Goal: Task Accomplishment & Management: Manage account settings

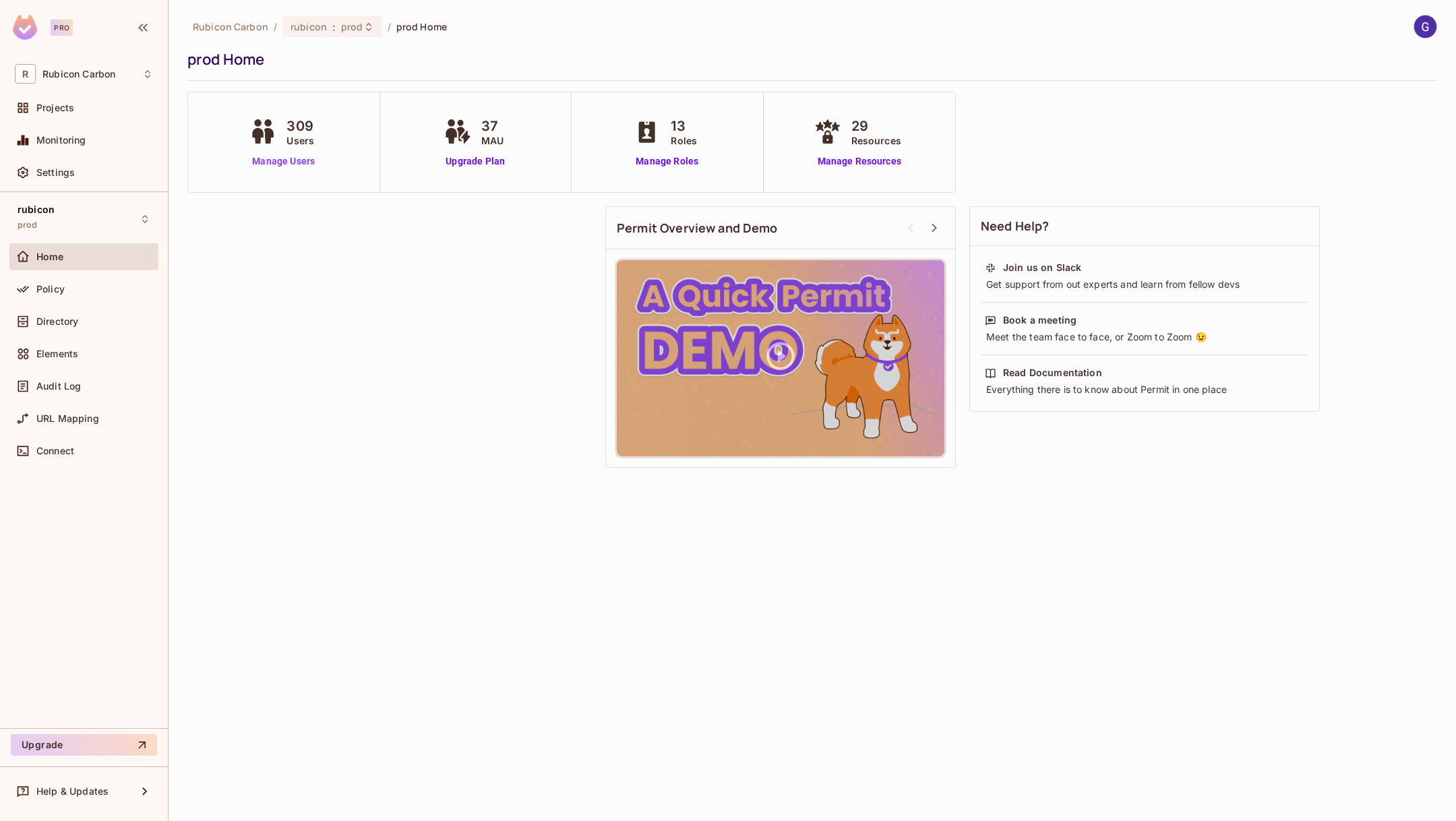
click at [253, 159] on link "Manage Users" at bounding box center [283, 162] width 74 height 14
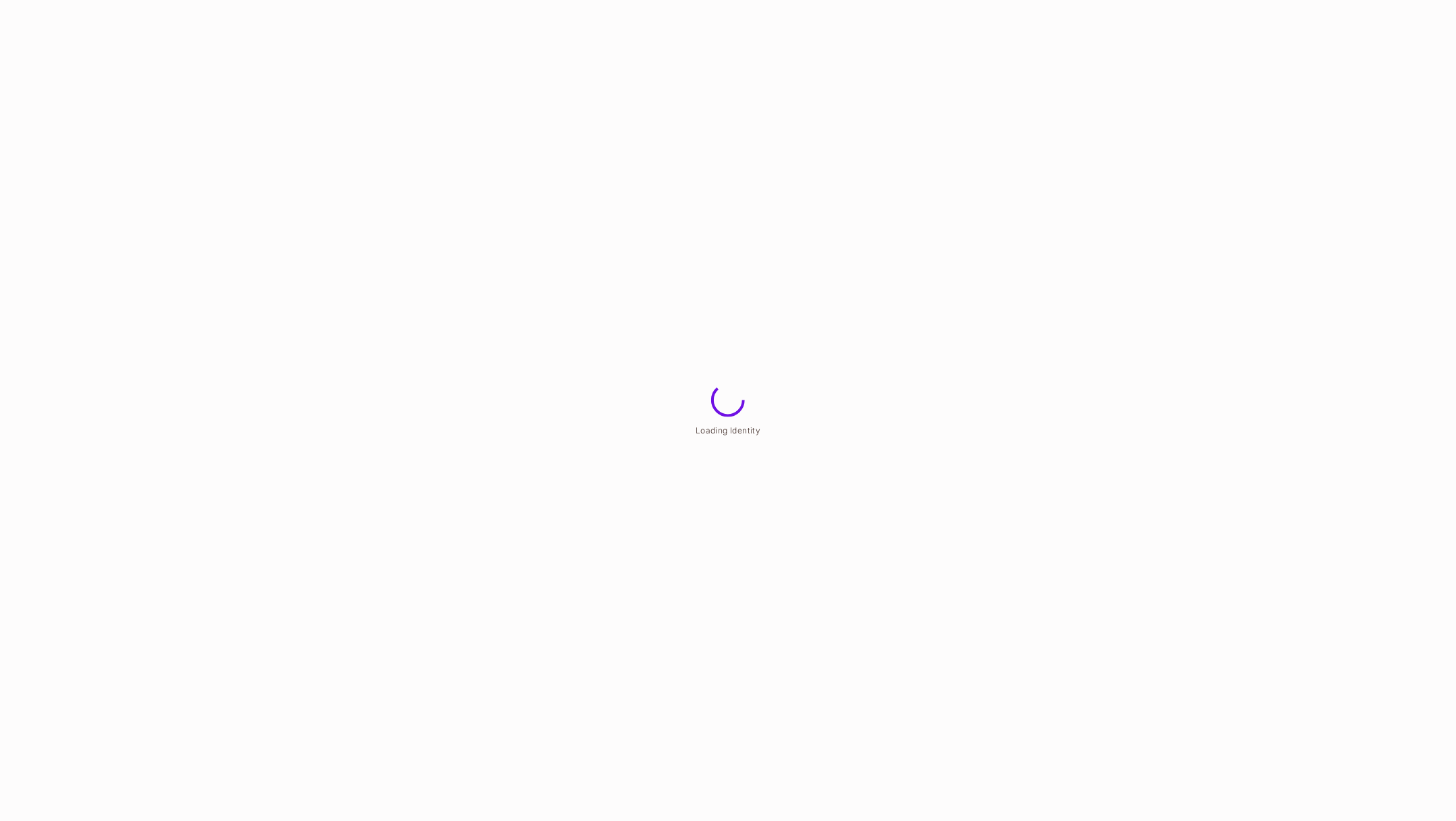
click at [269, 0] on html "Loading Identity" at bounding box center [728, 0] width 1456 height 0
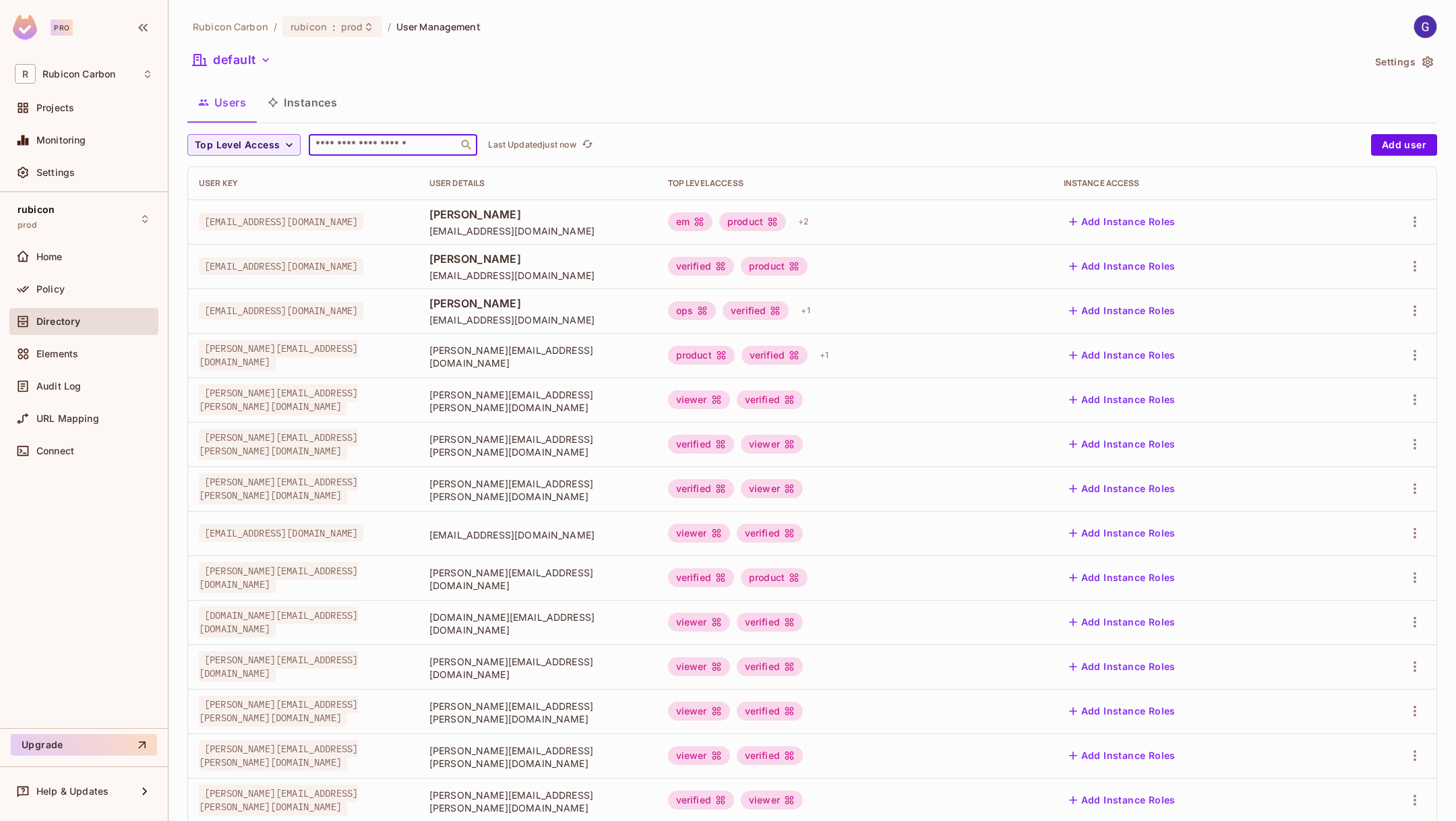
click at [366, 144] on input "text" at bounding box center [383, 145] width 142 height 14
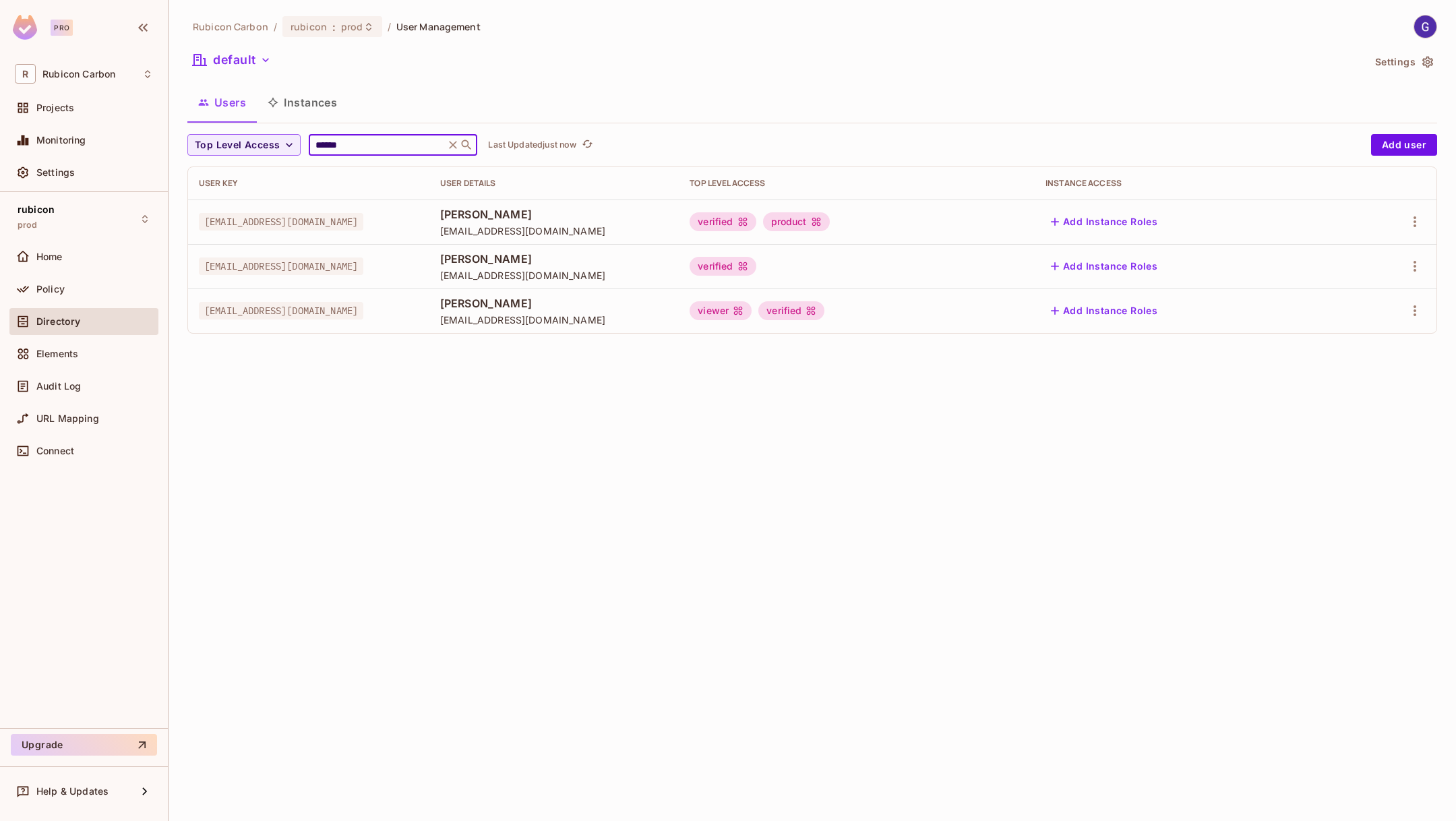
type input "******"
click at [1404, 226] on div at bounding box center [1389, 222] width 73 height 22
click at [1410, 225] on icon "button" at bounding box center [1414, 221] width 16 height 16
click at [1381, 250] on li "Edit" at bounding box center [1357, 253] width 119 height 30
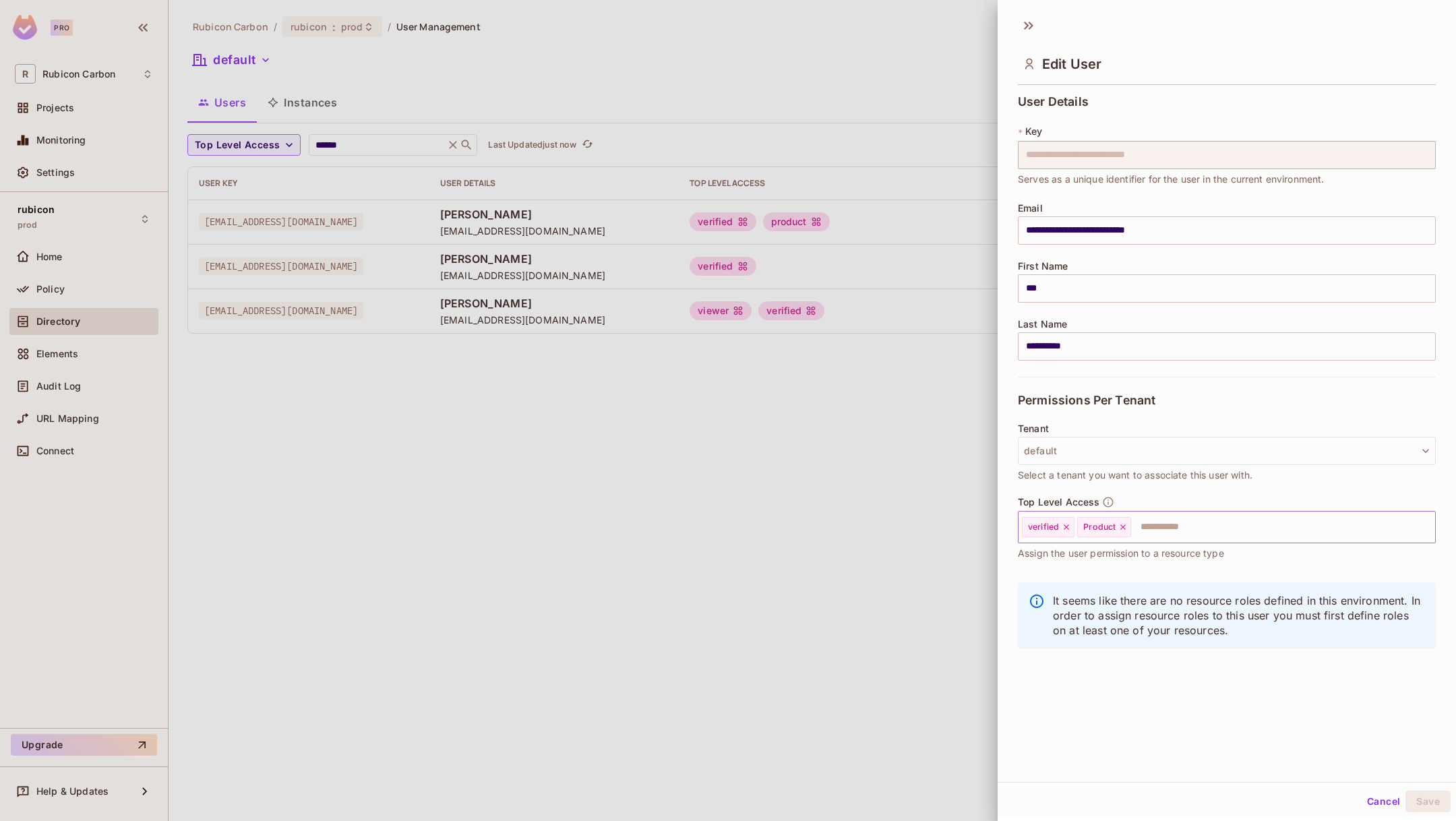
click at [1126, 520] on div "Product" at bounding box center [1104, 527] width 54 height 20
click at [1125, 524] on icon at bounding box center [1124, 527] width 10 height 10
type input "***"
click at [1108, 558] on li "Trader" at bounding box center [1226, 560] width 418 height 24
click at [1432, 797] on button "Save" at bounding box center [1428, 802] width 46 height 22
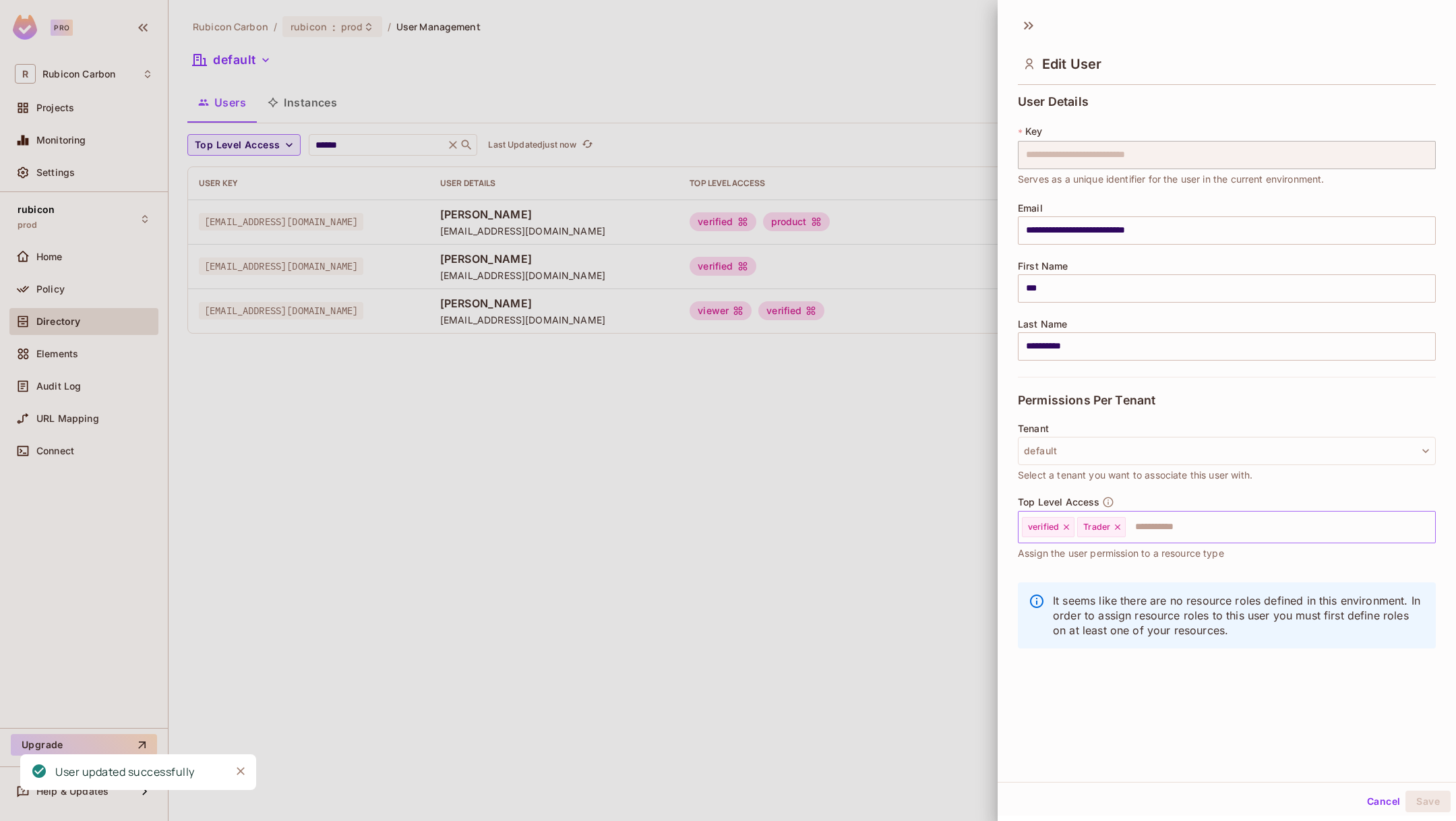
click at [860, 386] on div at bounding box center [728, 410] width 1456 height 821
